Goal: Task Accomplishment & Management: Complete application form

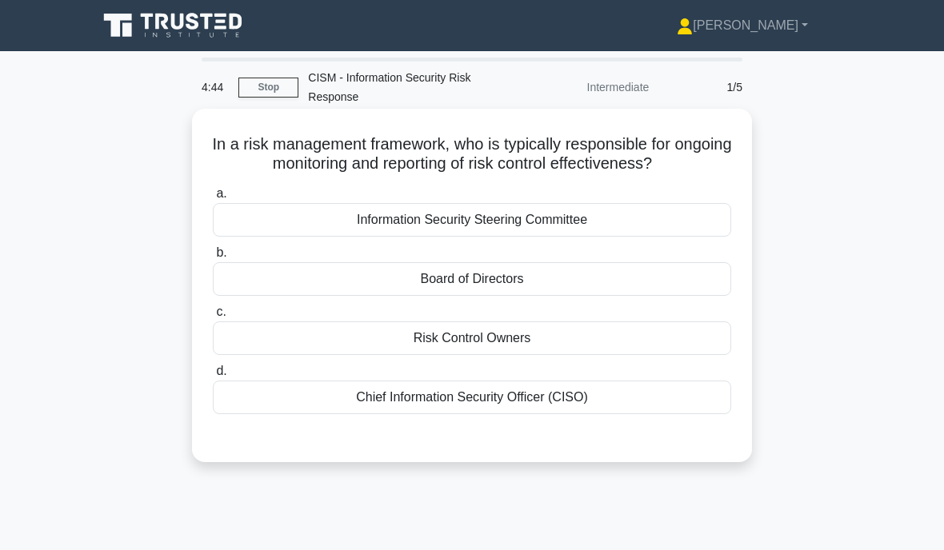
click at [443, 353] on div "Risk Control Owners" at bounding box center [472, 338] width 518 height 34
click at [213, 317] on input "c. Risk Control Owners" at bounding box center [213, 312] width 0 height 10
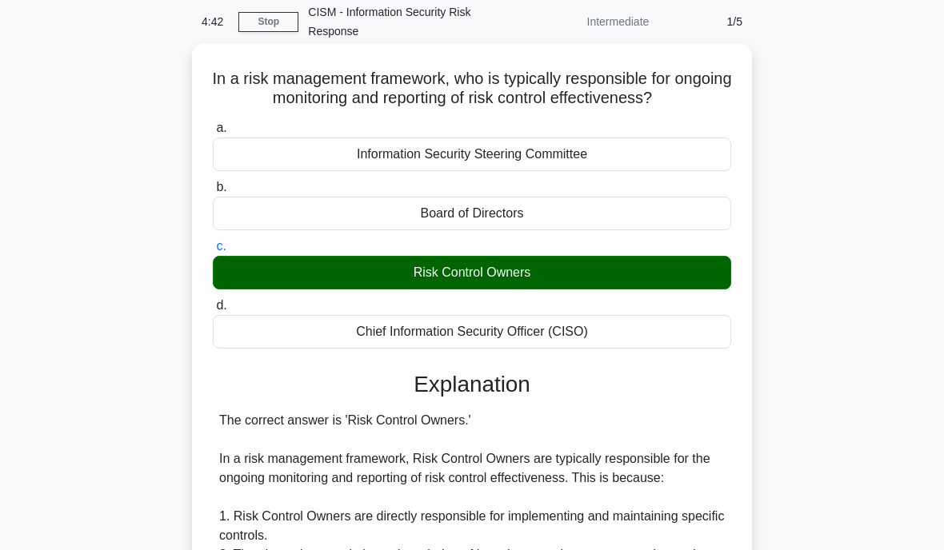
scroll to position [71, 0]
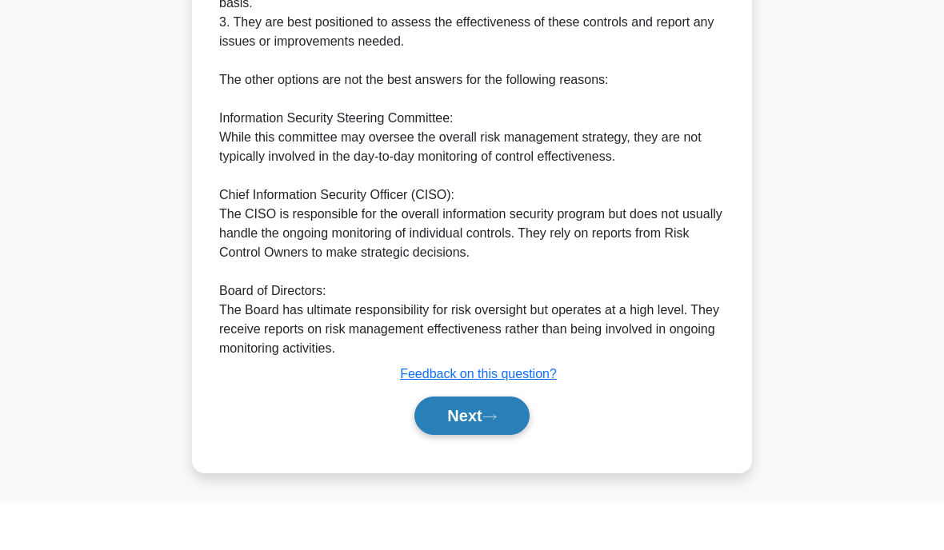
click at [450, 444] on button "Next" at bounding box center [471, 463] width 114 height 38
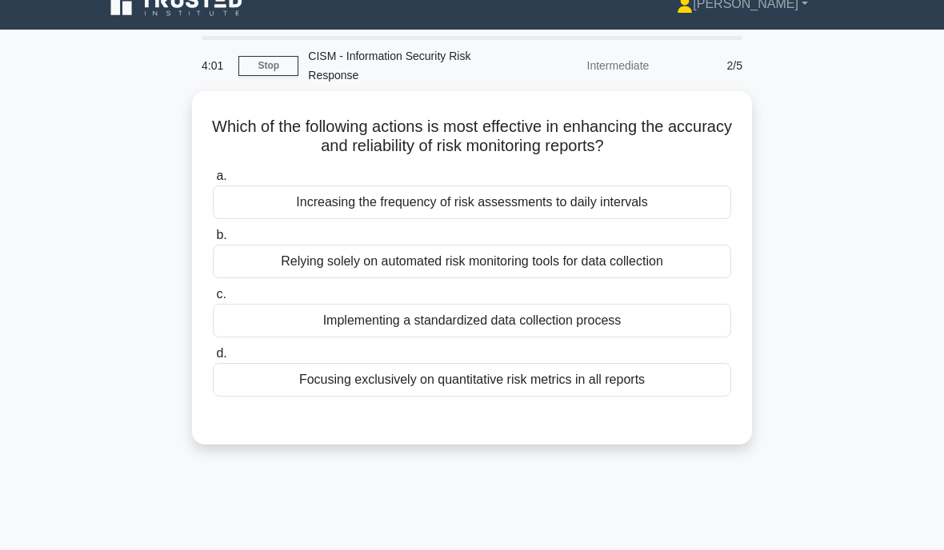
scroll to position [21, 0]
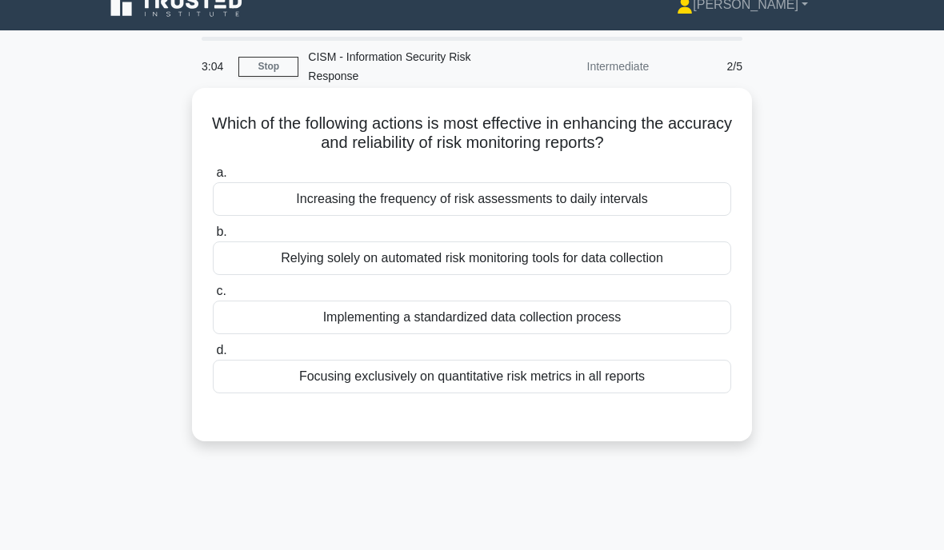
click at [331, 318] on div "Implementing a standardized data collection process" at bounding box center [472, 318] width 518 height 34
click at [213, 297] on input "c. Implementing a standardized data collection process" at bounding box center [213, 291] width 0 height 10
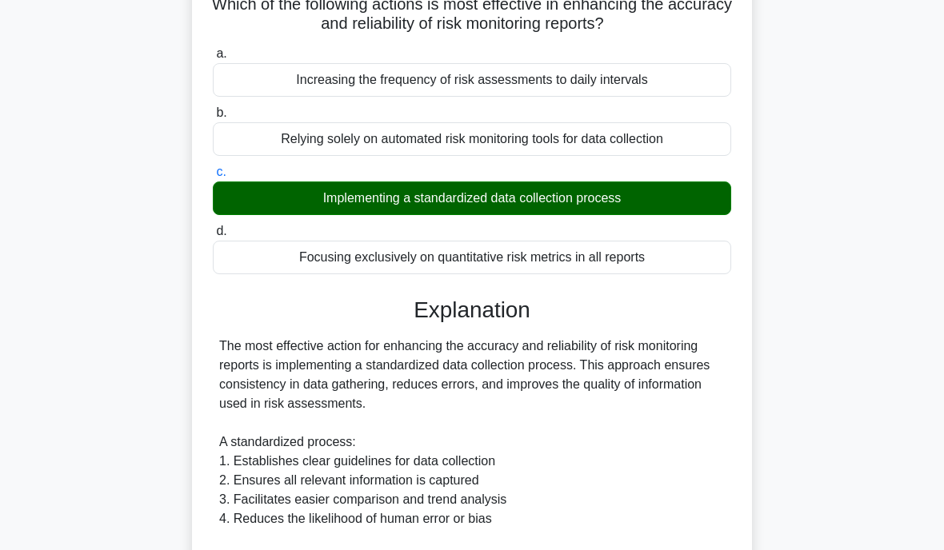
scroll to position [158, 0]
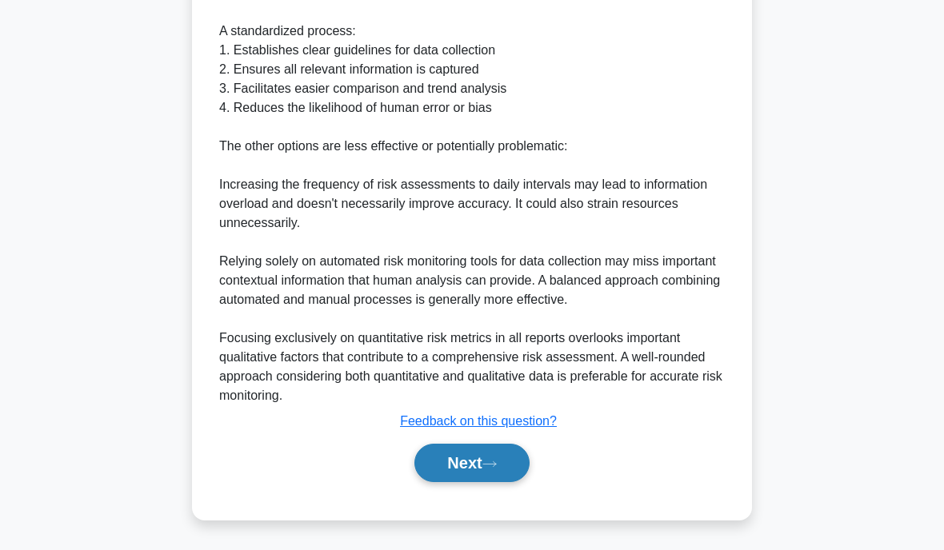
click at [437, 478] on button "Next" at bounding box center [471, 463] width 114 height 38
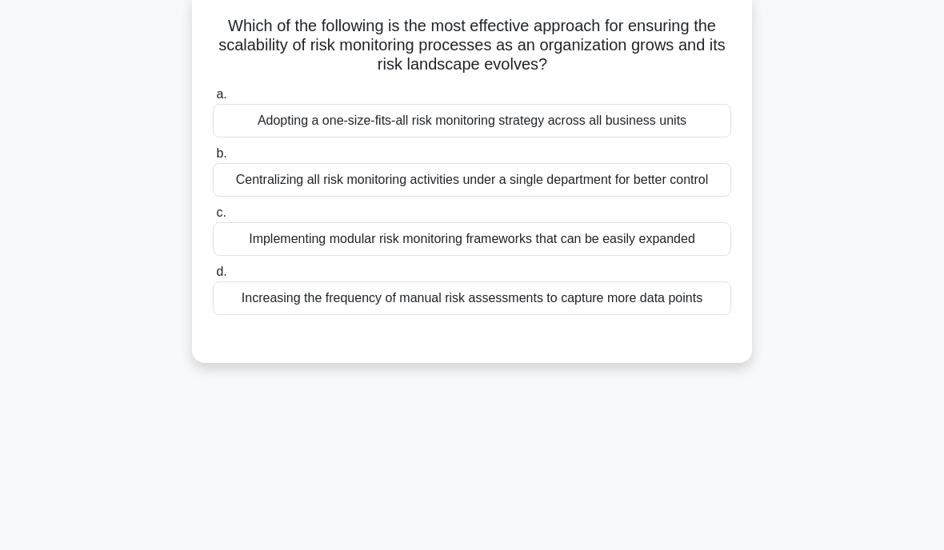
scroll to position [78, 0]
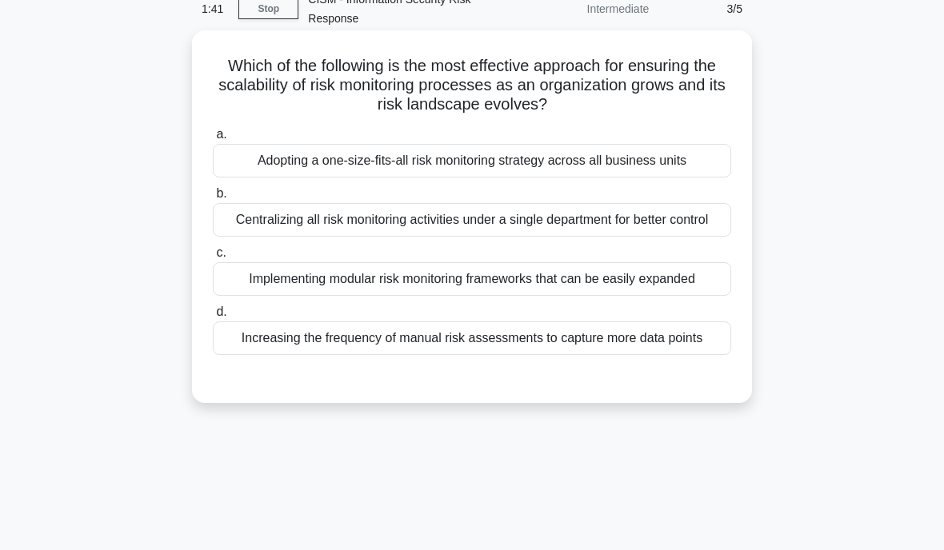
click at [248, 296] on div "Implementing modular risk monitoring frameworks that can be easily expanded" at bounding box center [472, 279] width 518 height 34
click at [213, 258] on input "c. Implementing modular risk monitoring frameworks that can be easily expanded" at bounding box center [213, 253] width 0 height 10
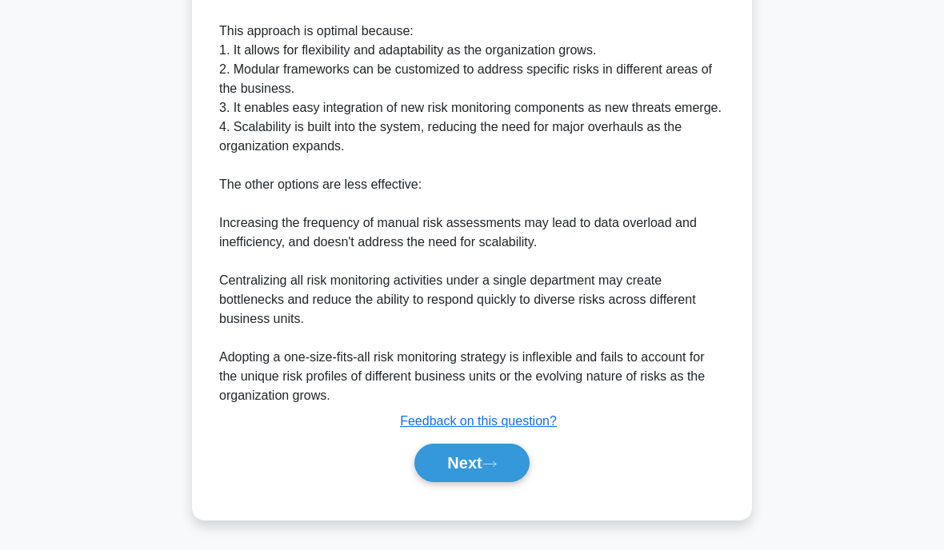
scroll to position [630, 0]
click at [456, 477] on button "Next" at bounding box center [471, 463] width 114 height 38
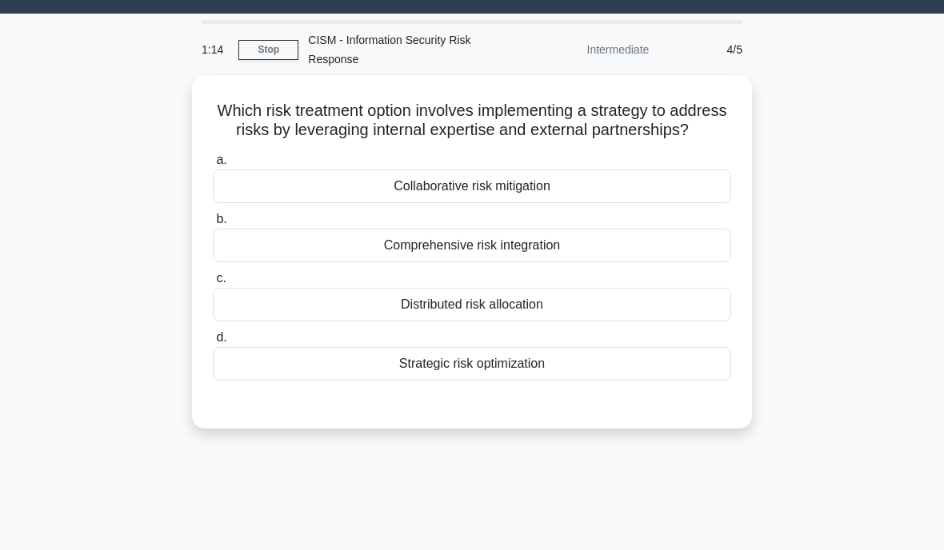
scroll to position [27, 0]
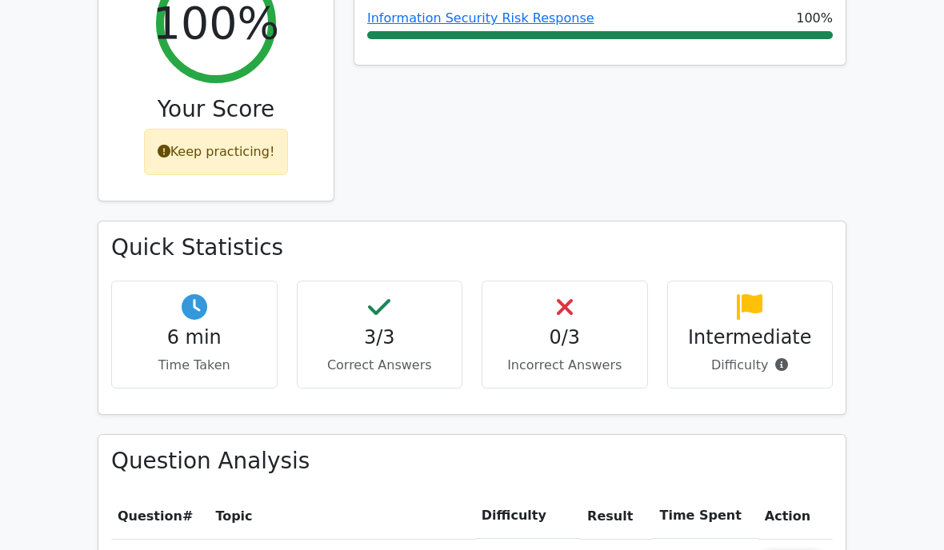
scroll to position [309, 0]
